Goal: Use online tool/utility: Utilize a website feature to perform a specific function

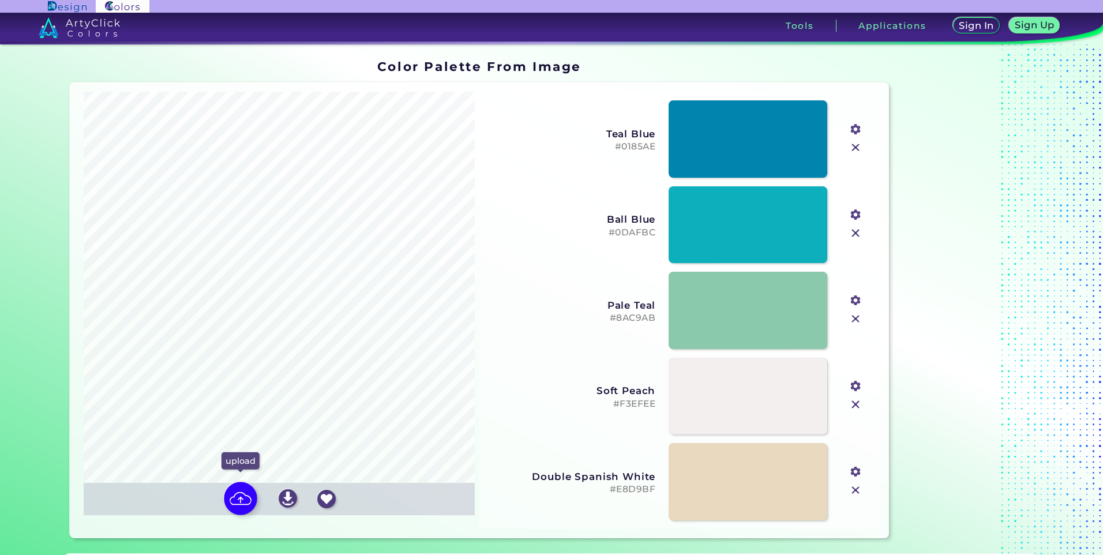
click at [230, 493] on img at bounding box center [240, 498] width 33 height 33
click at [0, 0] on input "file" at bounding box center [0, 0] width 0 height 0
type input "#37160a"
type input "#8d5933"
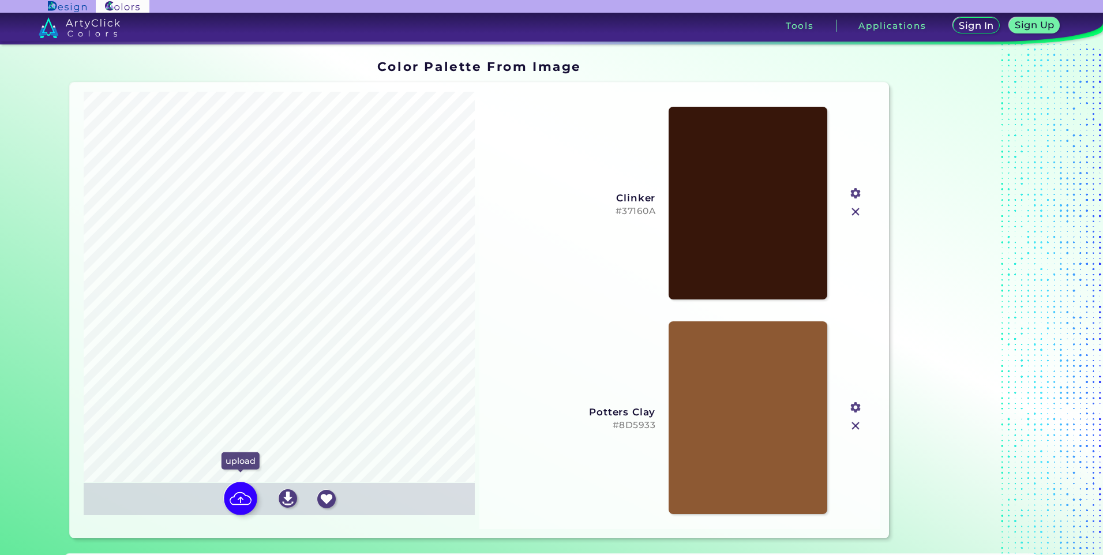
click at [238, 506] on img at bounding box center [240, 498] width 33 height 33
click at [0, 0] on input "file" at bounding box center [0, 0] width 0 height 0
type input "#381207"
type input "#915a38"
click at [627, 216] on h5 "#381207" at bounding box center [572, 211] width 167 height 11
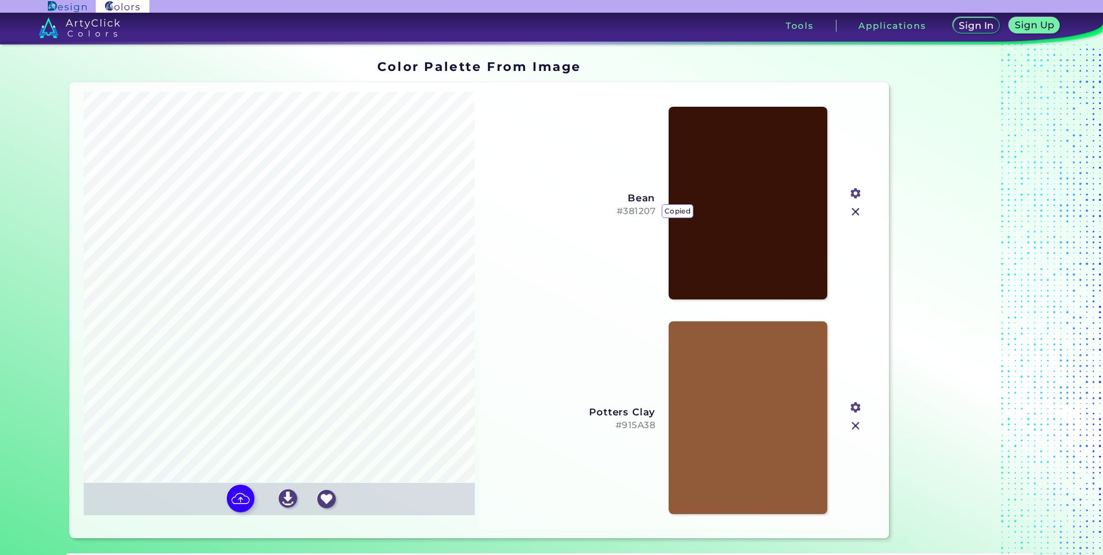
click at [634, 204] on div "Bean #381207 copied" at bounding box center [572, 203] width 167 height 26
click at [638, 211] on h5 "#381207 copied" at bounding box center [572, 211] width 167 height 11
click at [0, 0] on input "file" at bounding box center [0, 0] width 0 height 0
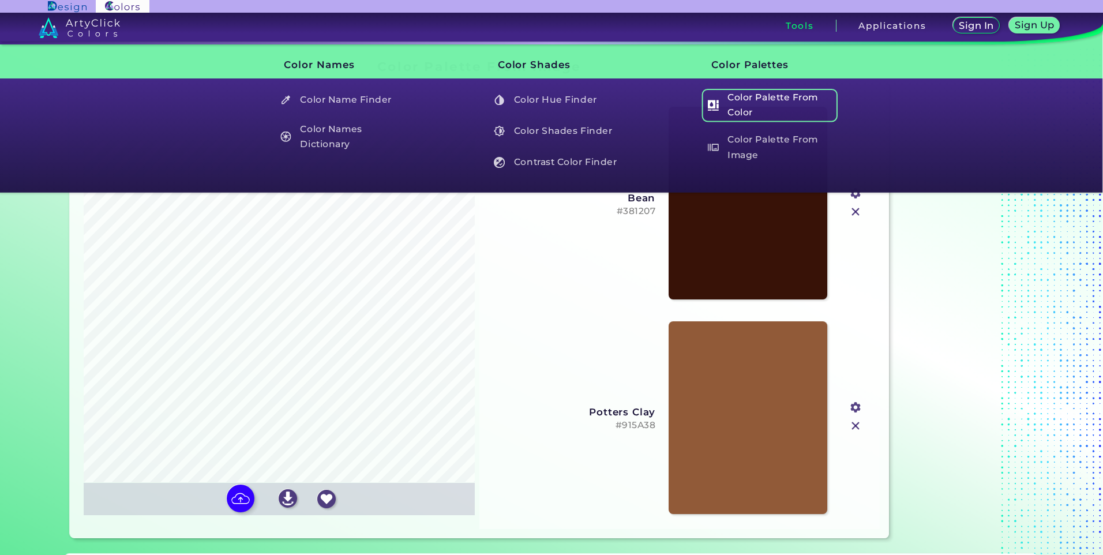
click at [778, 104] on h5 "Color Palette From Color" at bounding box center [770, 105] width 136 height 33
